Goal: Complete application form

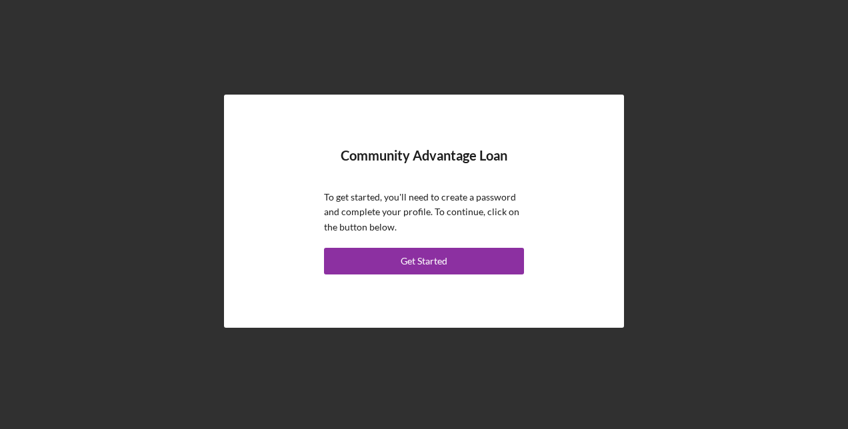
click at [418, 261] on div "Get Started" at bounding box center [424, 261] width 47 height 27
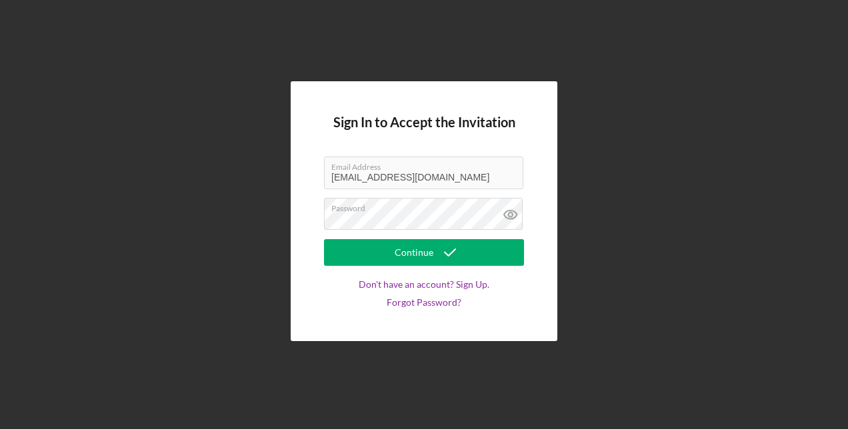
click at [431, 251] on div "Continue" at bounding box center [414, 252] width 39 height 27
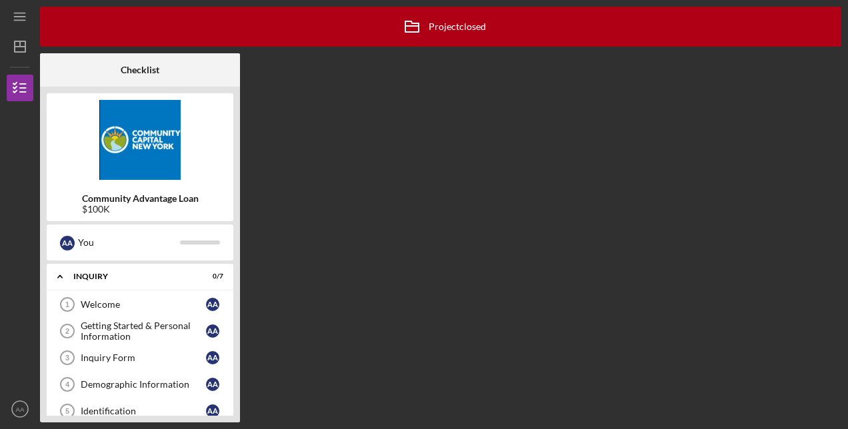
click at [140, 301] on div "Welcome" at bounding box center [143, 304] width 125 height 11
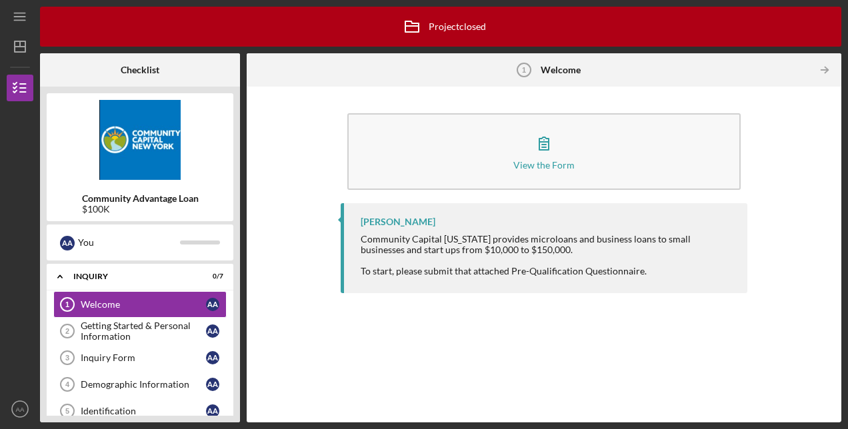
click at [549, 152] on icon "button" at bounding box center [543, 143] width 33 height 33
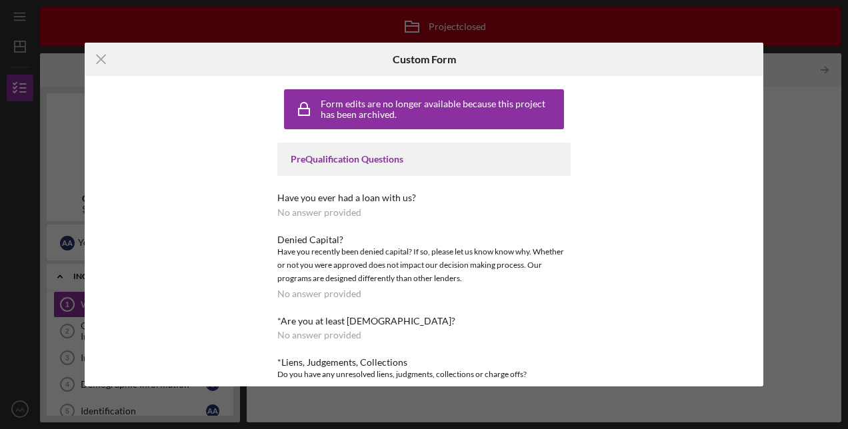
click at [99, 64] on icon "Icon/Menu Close" at bounding box center [101, 59] width 33 height 33
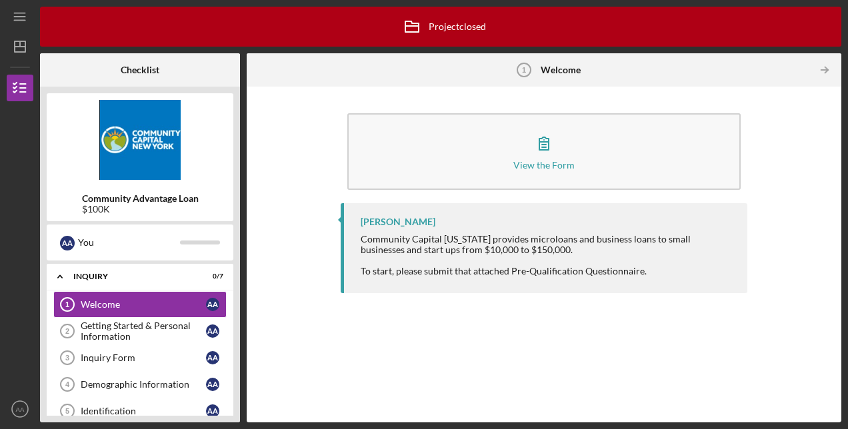
click at [144, 332] on div "Getting Started & Personal Information" at bounding box center [143, 331] width 125 height 21
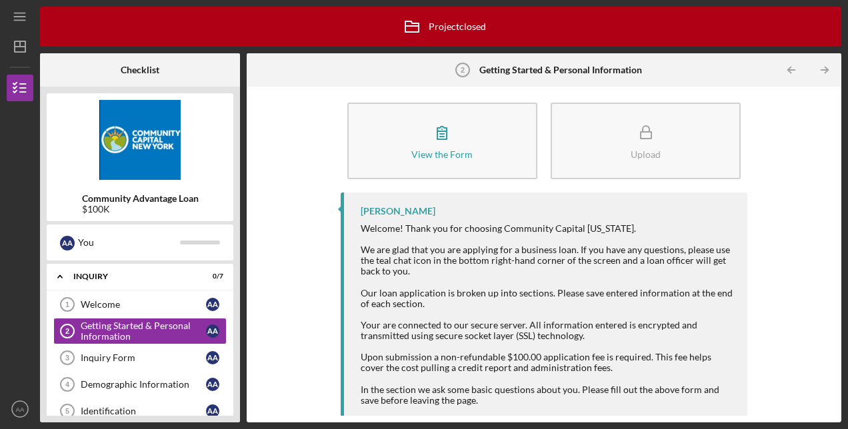
scroll to position [17, 0]
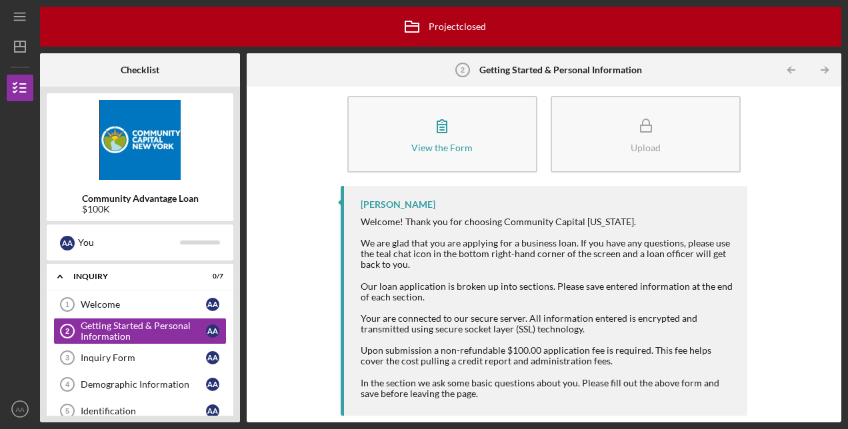
click at [109, 363] on link "Inquiry Form 3 Inquiry Form A A" at bounding box center [139, 358] width 173 height 27
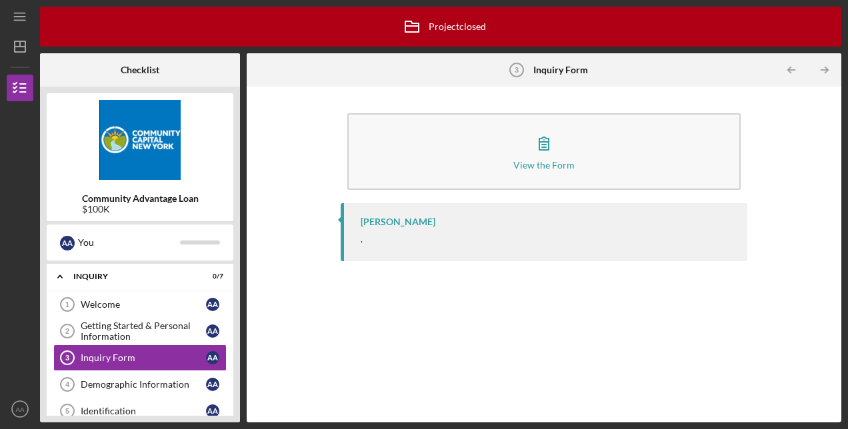
click at [537, 167] on div "View the Form" at bounding box center [543, 165] width 61 height 10
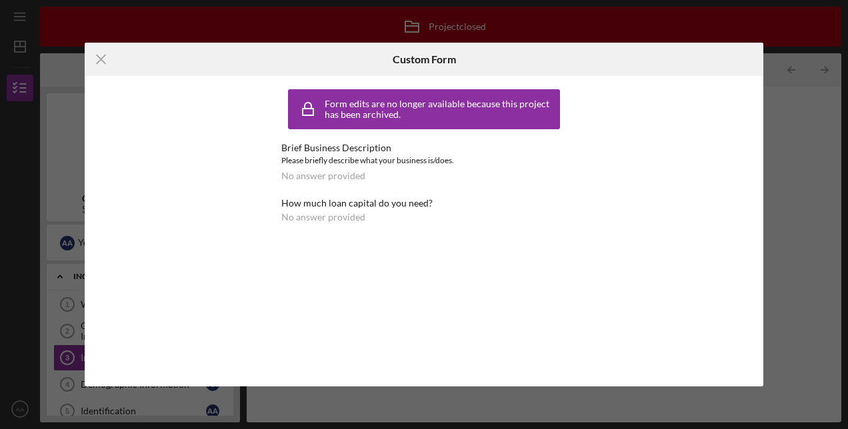
click at [110, 59] on icon "Icon/Menu Close" at bounding box center [101, 59] width 33 height 33
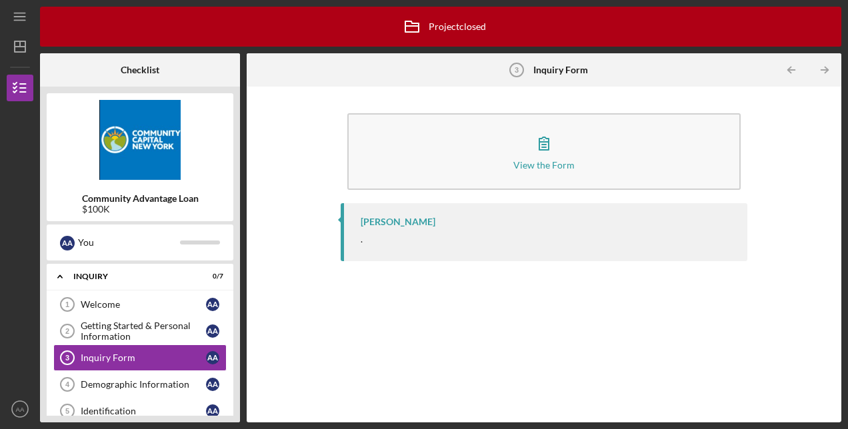
click at [537, 160] on div "View the Form" at bounding box center [543, 165] width 61 height 10
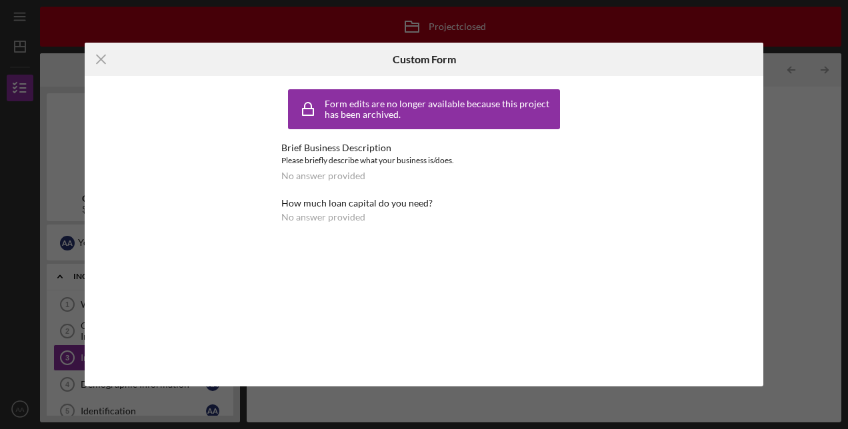
click at [99, 63] on icon "Icon/Menu Close" at bounding box center [101, 59] width 33 height 33
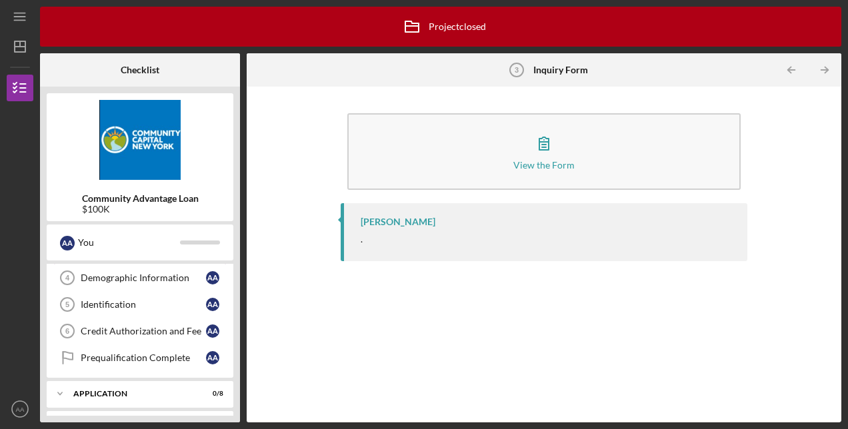
scroll to position [155, 0]
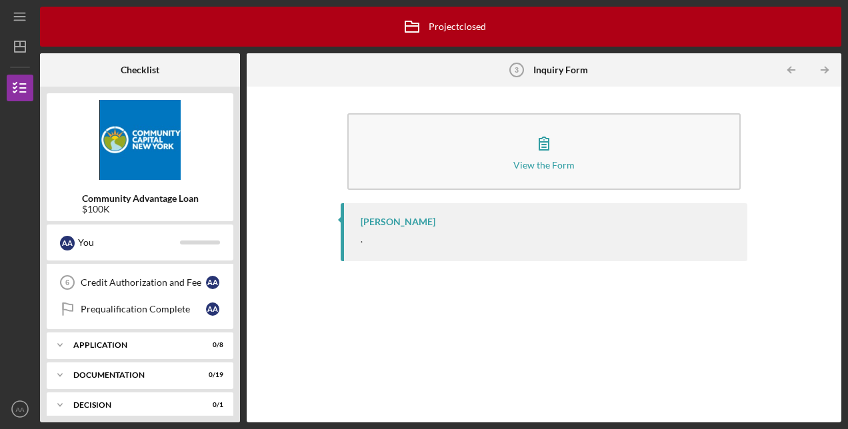
click at [129, 343] on div "Application" at bounding box center [131, 345] width 117 height 8
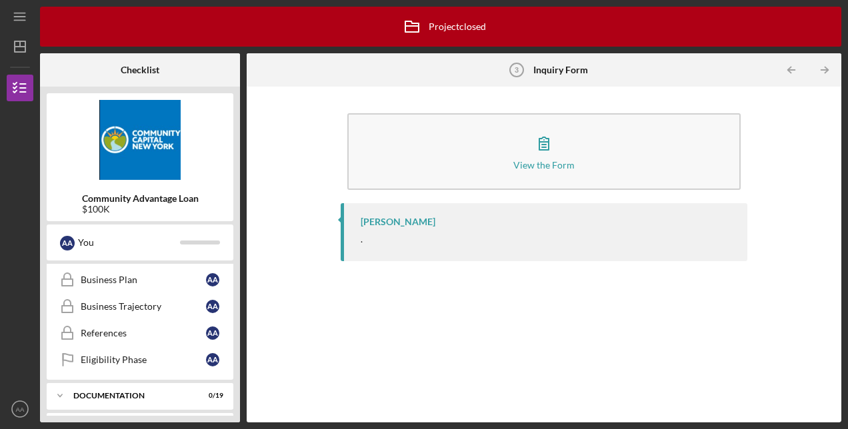
scroll to position [222, 0]
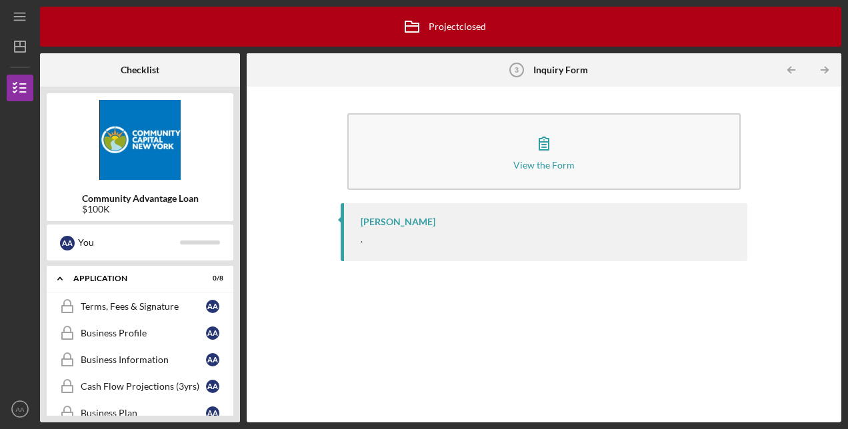
click at [139, 305] on div "Terms, Fees & Signature" at bounding box center [143, 306] width 125 height 11
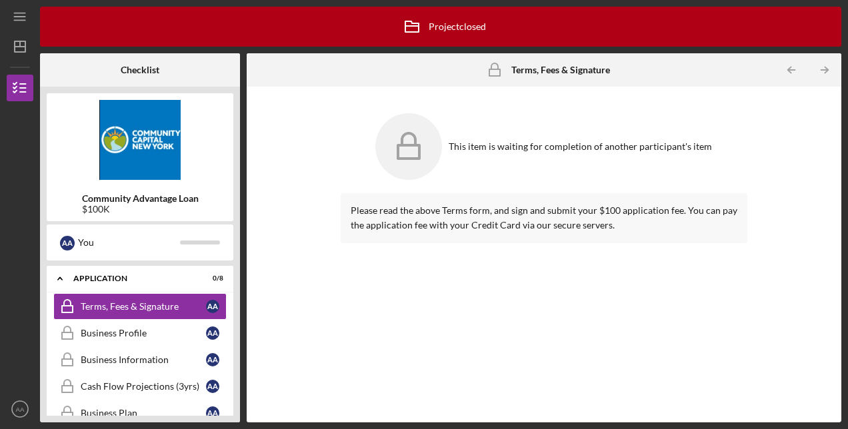
click at [125, 329] on div "Business Profile" at bounding box center [143, 333] width 125 height 11
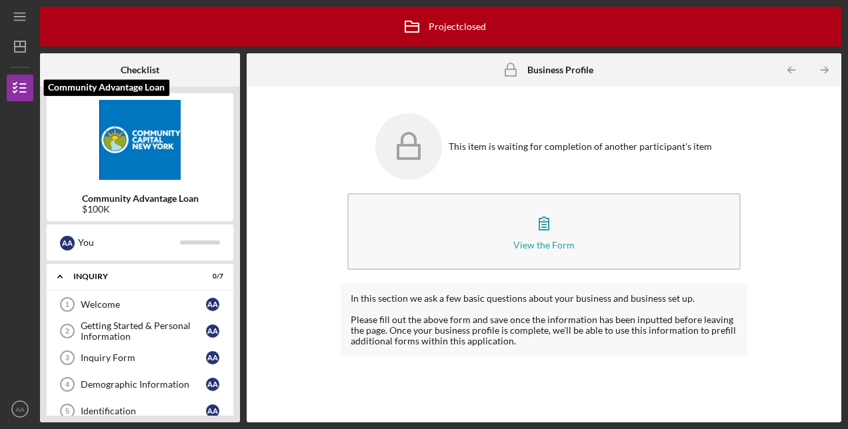
click at [18, 84] on icon "button" at bounding box center [19, 87] width 33 height 33
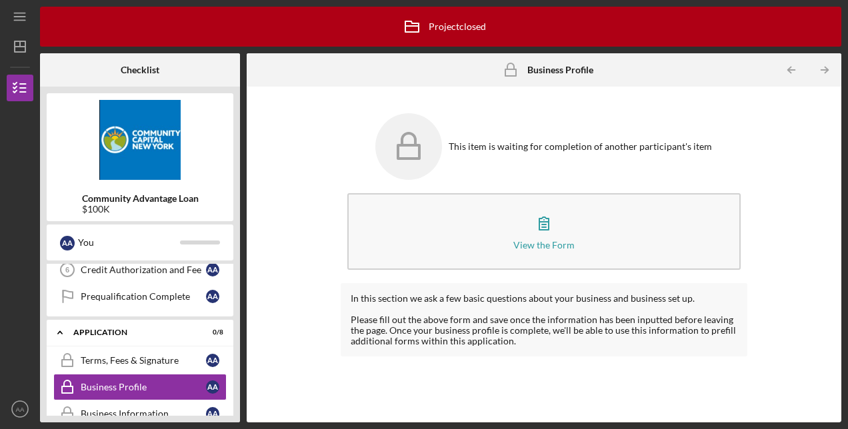
scroll to position [211, 0]
